Goal: Navigation & Orientation: Understand site structure

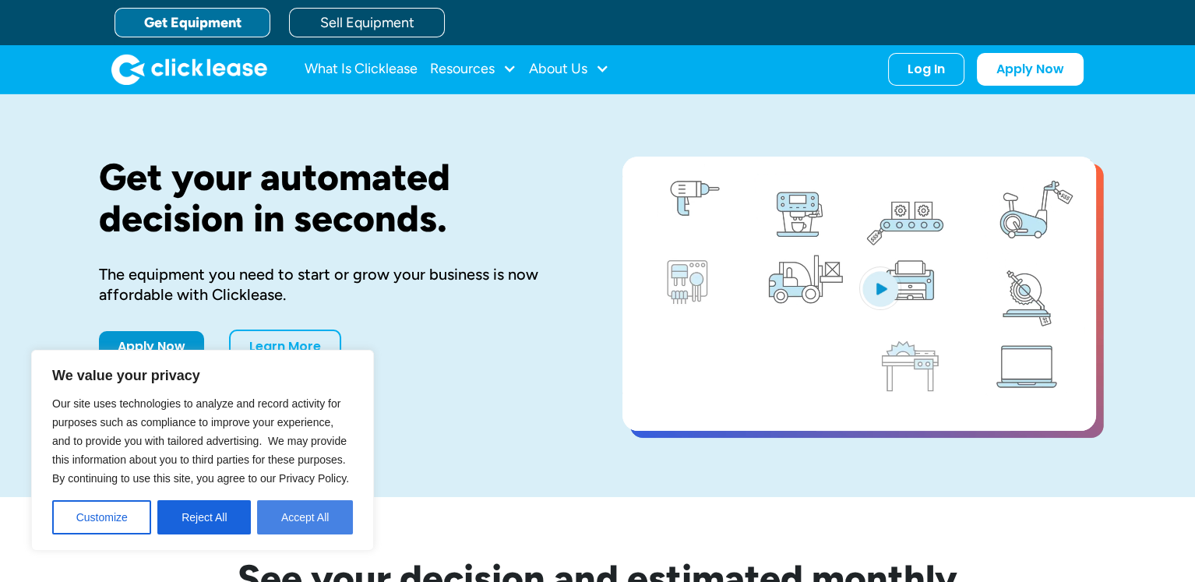
click at [315, 514] on button "Accept All" at bounding box center [305, 517] width 96 height 34
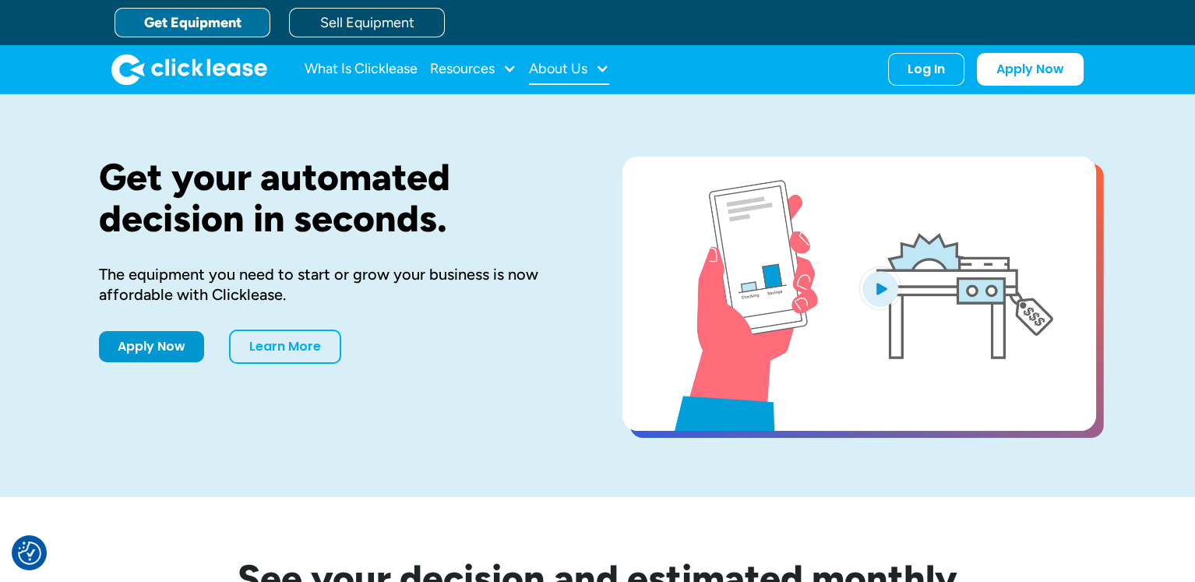
click at [601, 69] on div at bounding box center [602, 69] width 14 height 14
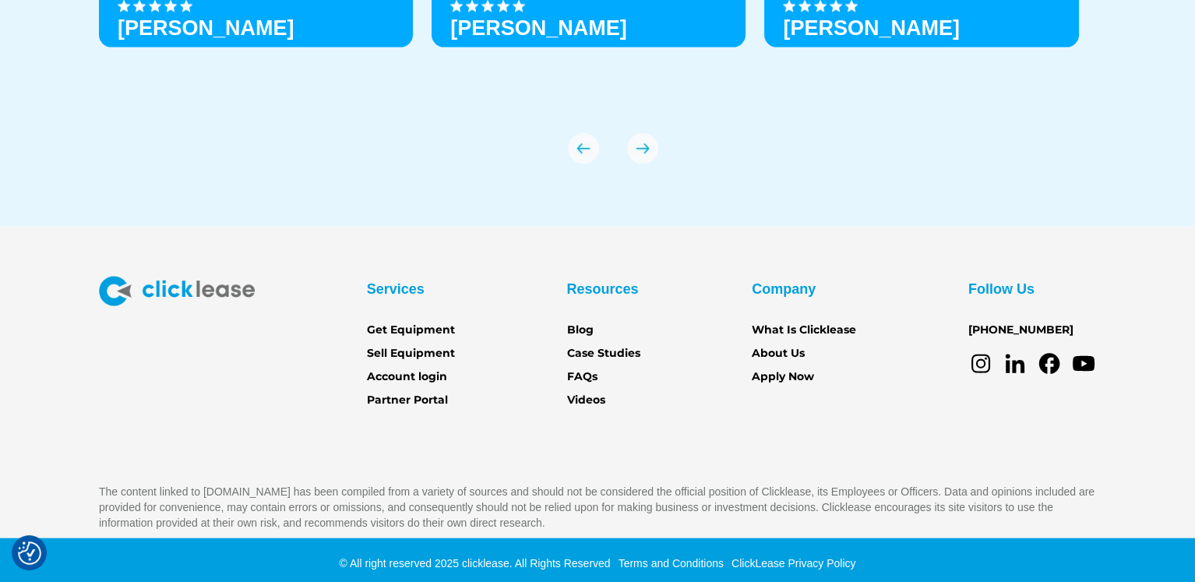
scroll to position [5537, 0]
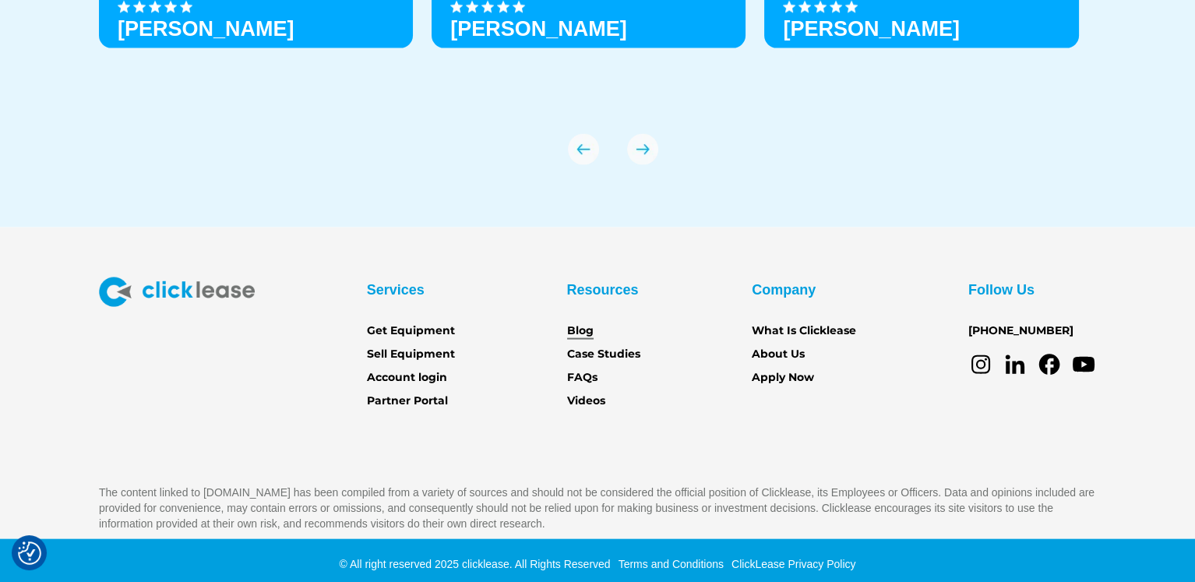
click at [586, 327] on link "Blog" at bounding box center [580, 330] width 26 height 17
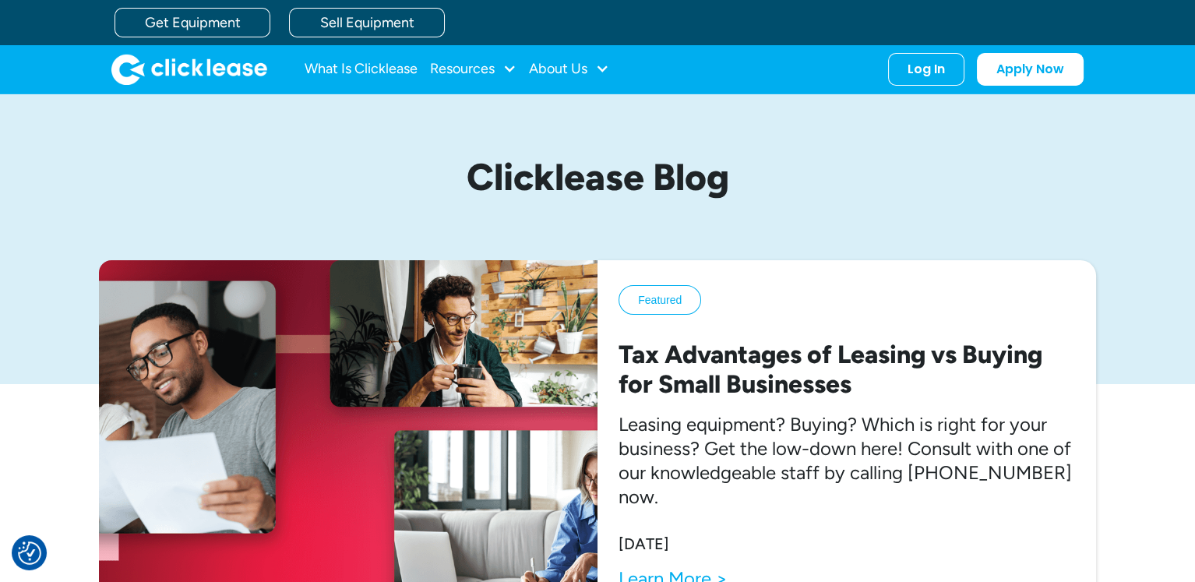
click at [230, 69] on img "home" at bounding box center [189, 69] width 156 height 31
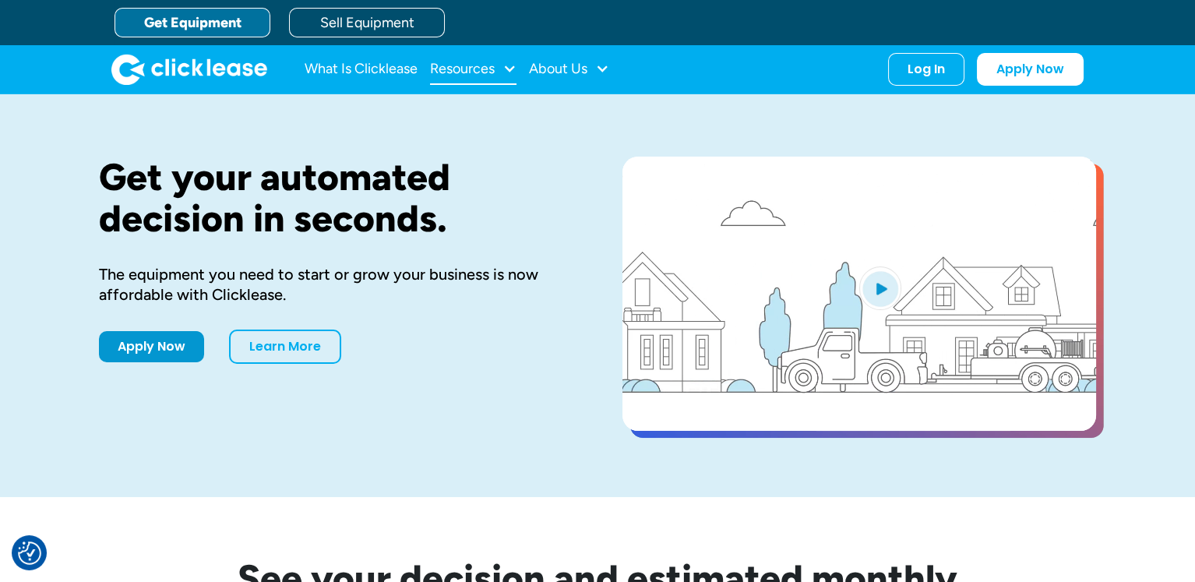
click at [491, 69] on div "Resources" at bounding box center [462, 69] width 65 height 0
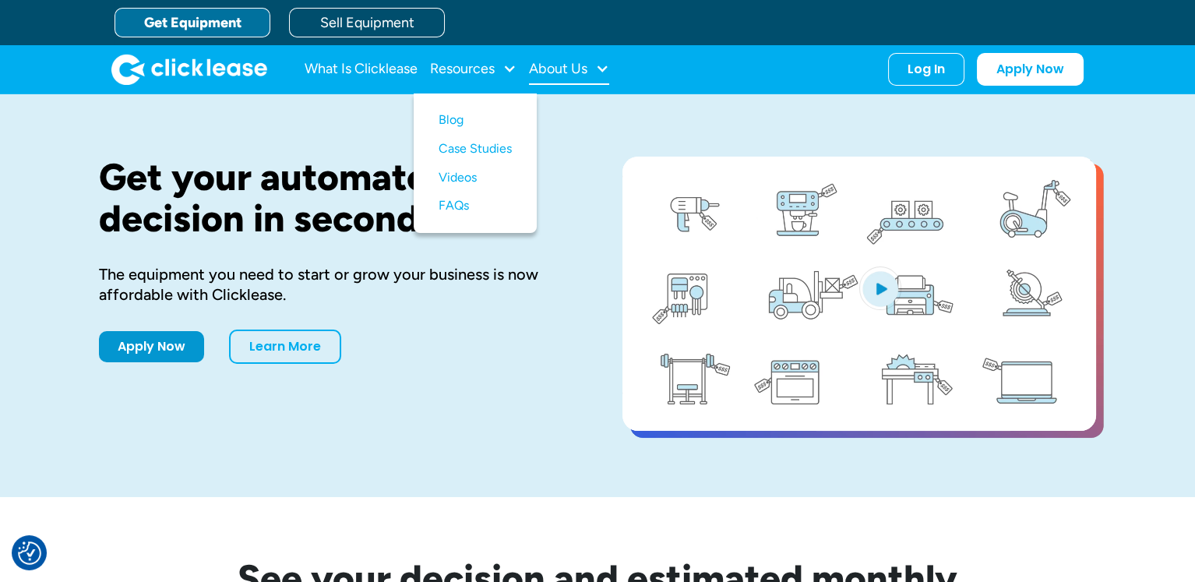
click at [564, 69] on div "About Us" at bounding box center [558, 69] width 58 height 0
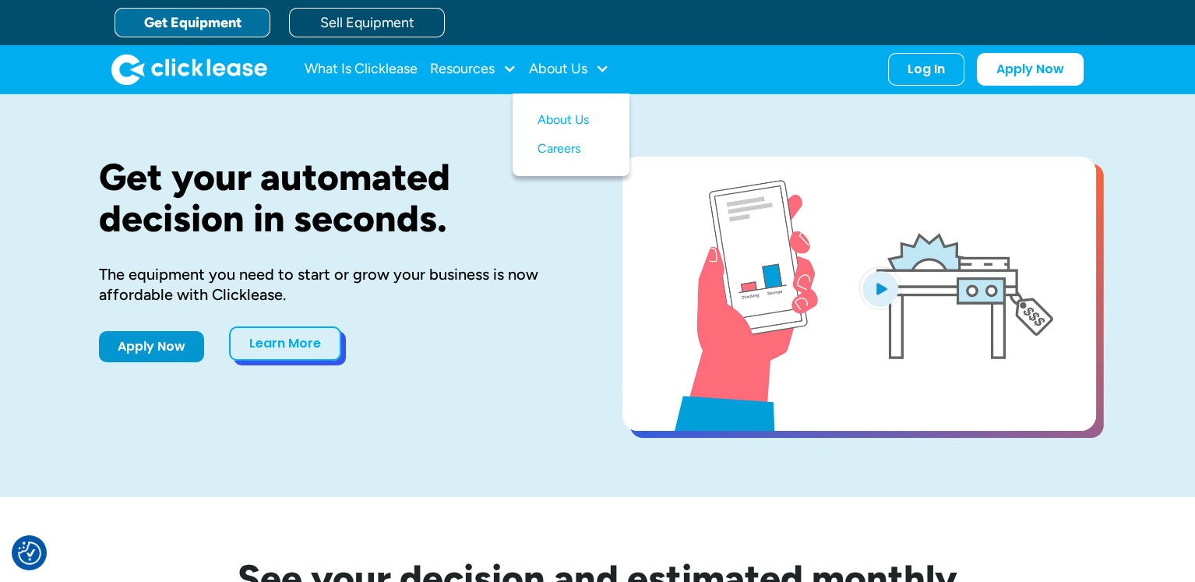
click at [315, 343] on link "Learn More" at bounding box center [285, 343] width 112 height 34
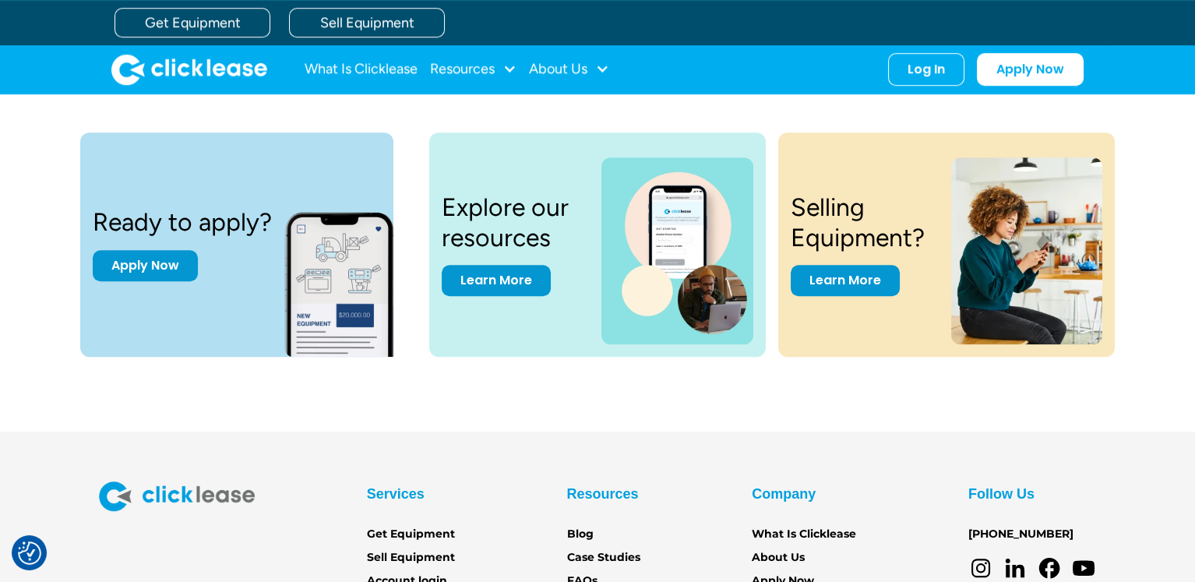
scroll to position [2025, 0]
